Goal: Check status: Check status

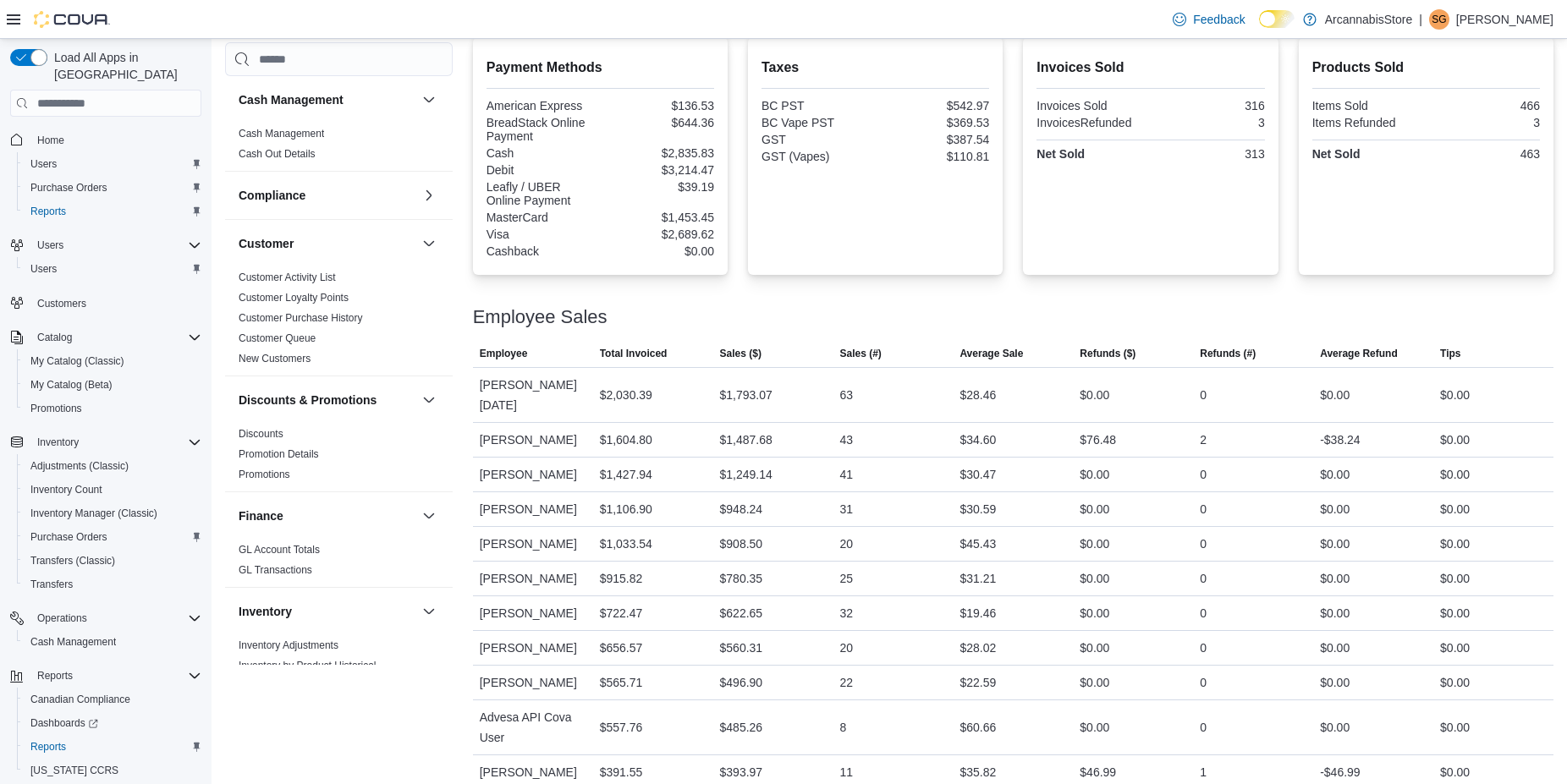
scroll to position [575, 0]
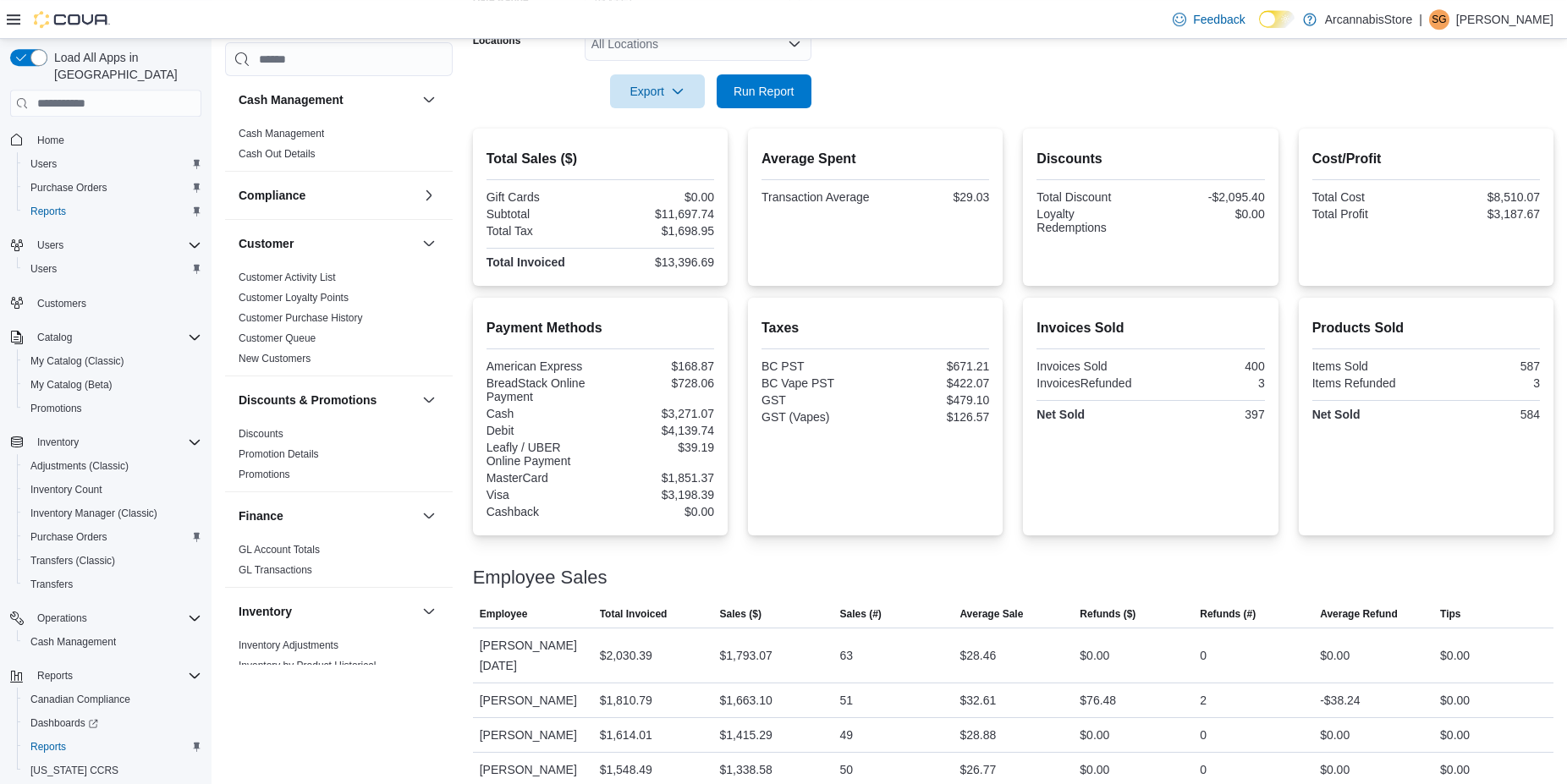
drag, startPoint x: 1084, startPoint y: 156, endPoint x: 1080, endPoint y: 254, distance: 98.1
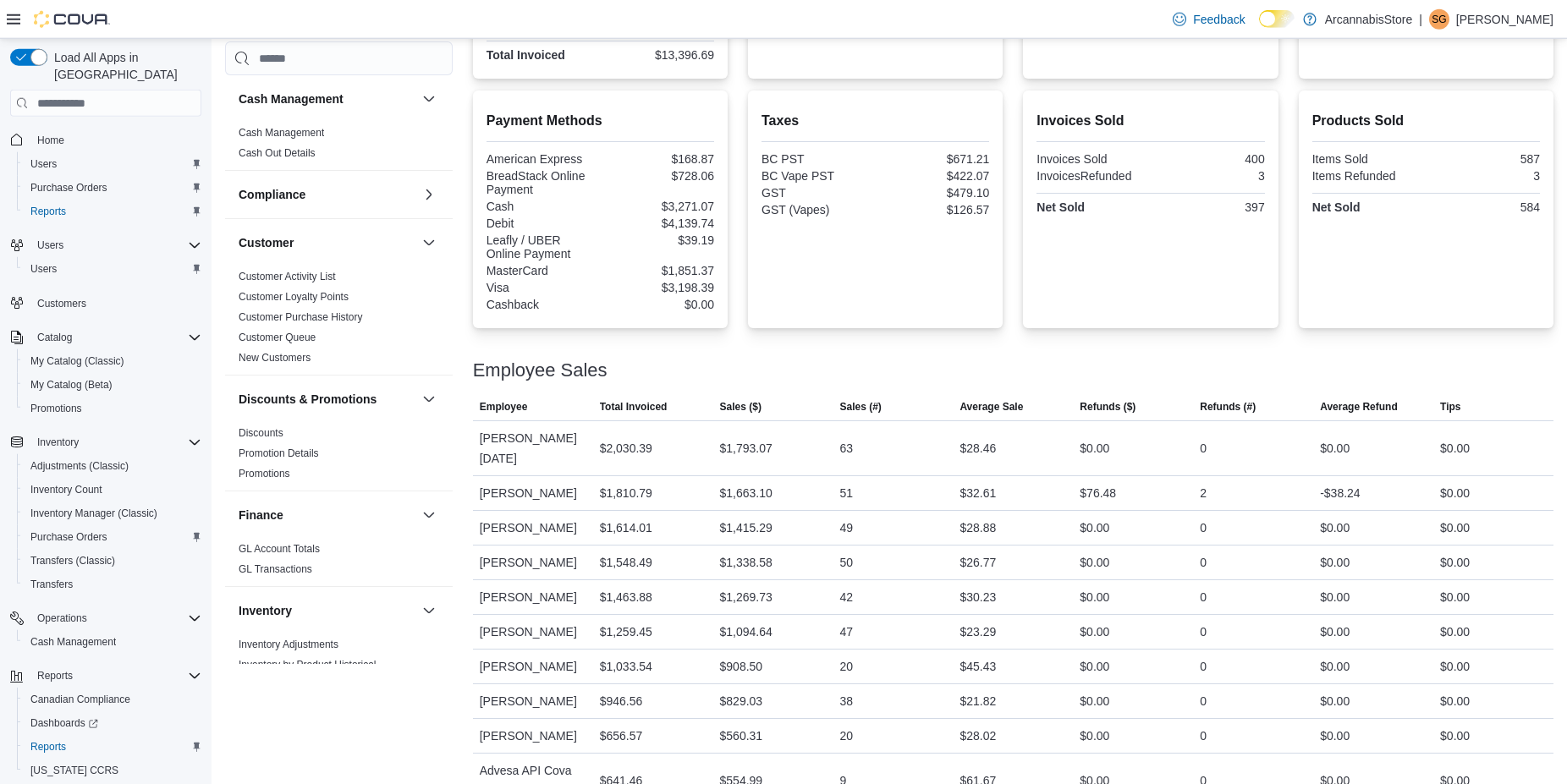
scroll to position [575, 0]
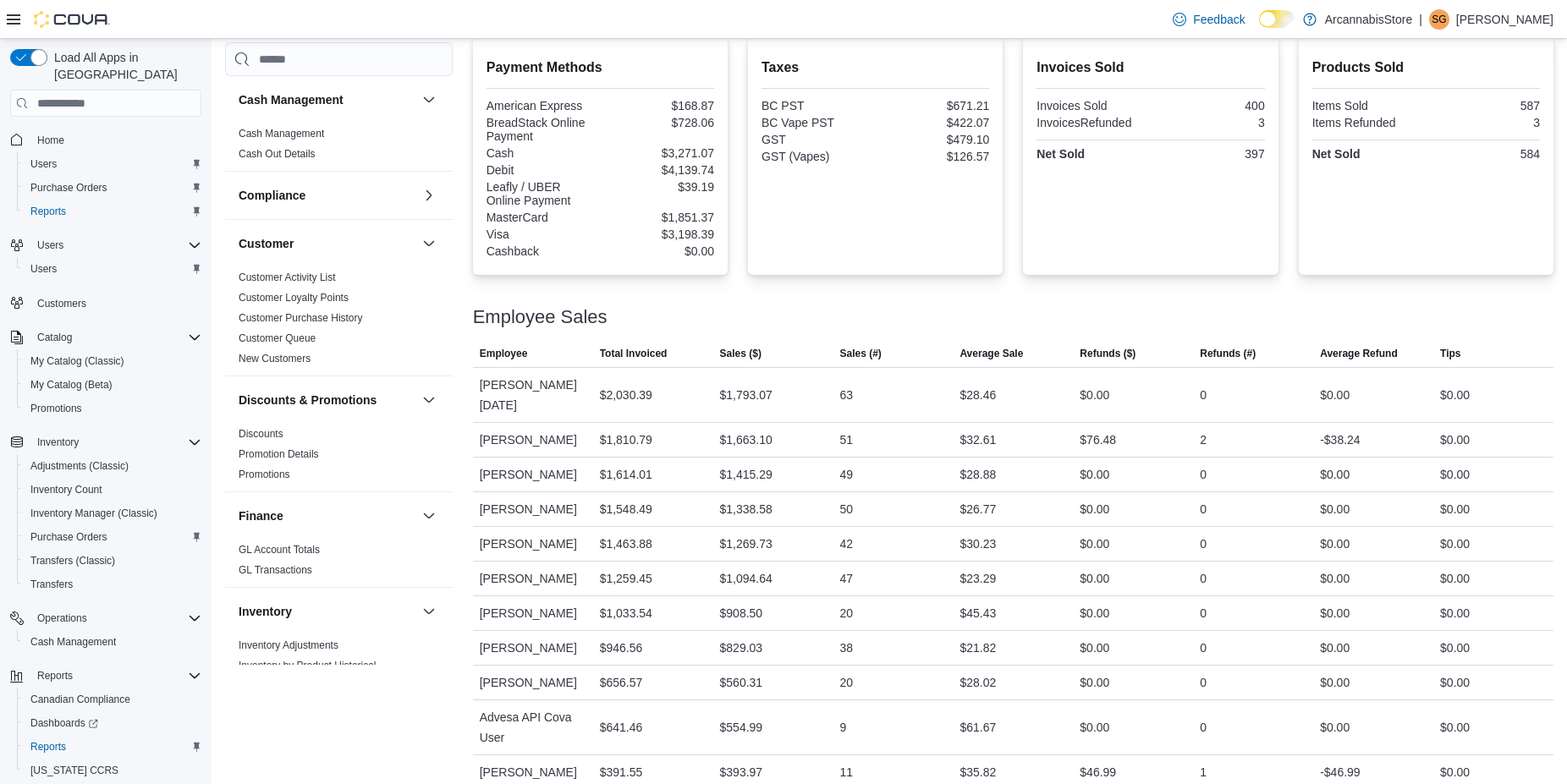
drag, startPoint x: 1120, startPoint y: 266, endPoint x: 1118, endPoint y: 326, distance: 60.0
